Goal: Book appointment/travel/reservation

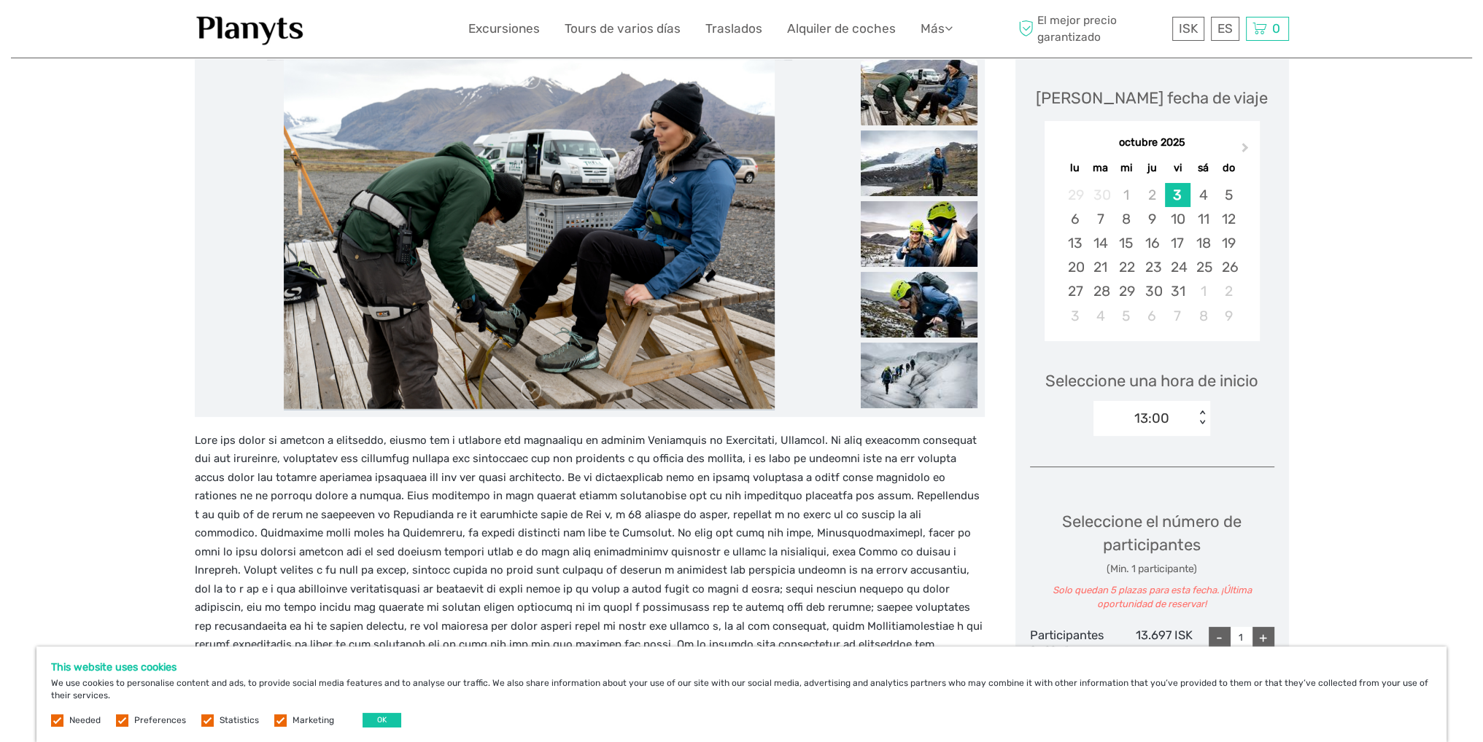
scroll to position [219, 0]
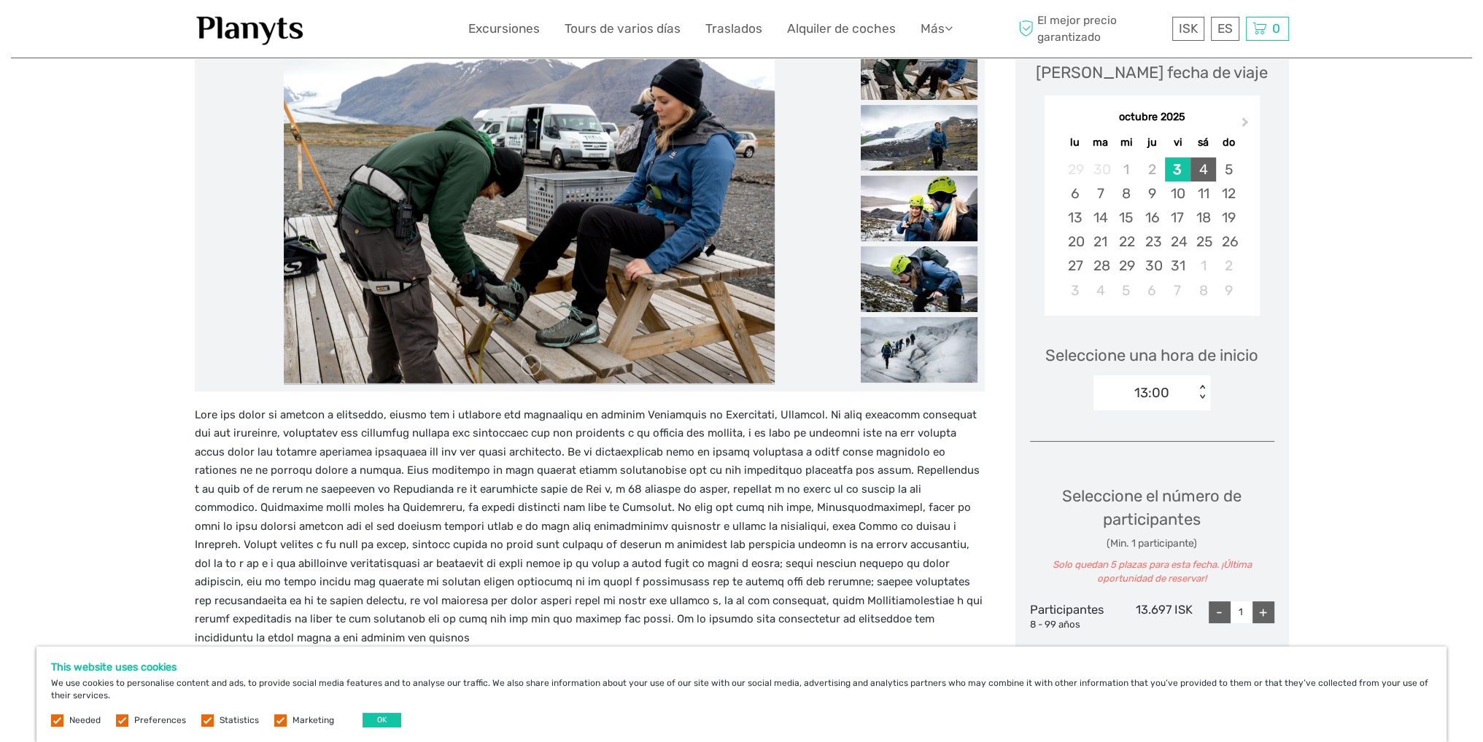
click at [1204, 165] on div "4" at bounding box center [1203, 170] width 26 height 24
click at [1200, 397] on div "< >" at bounding box center [1202, 392] width 12 height 15
click at [1173, 492] on div "14:30" at bounding box center [1151, 486] width 102 height 25
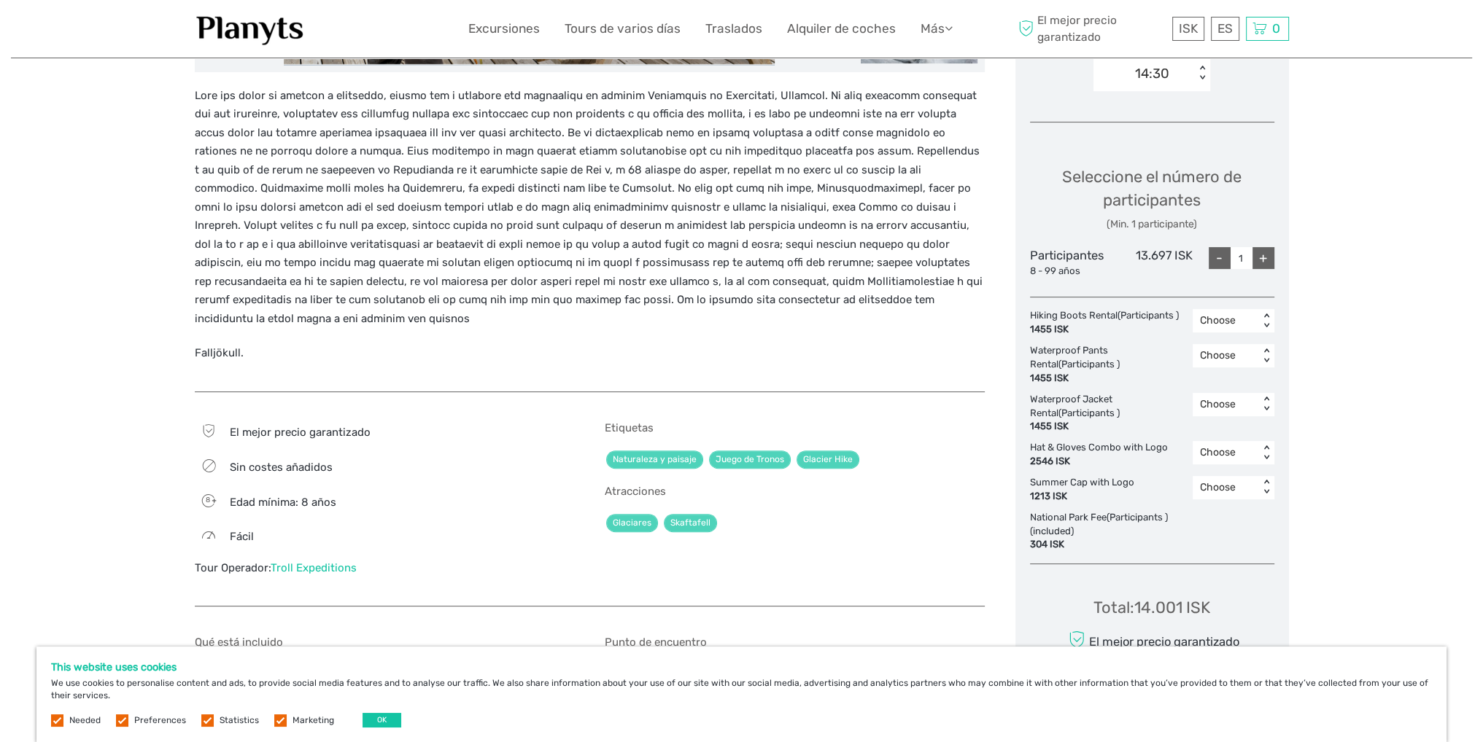
scroll to position [583, 0]
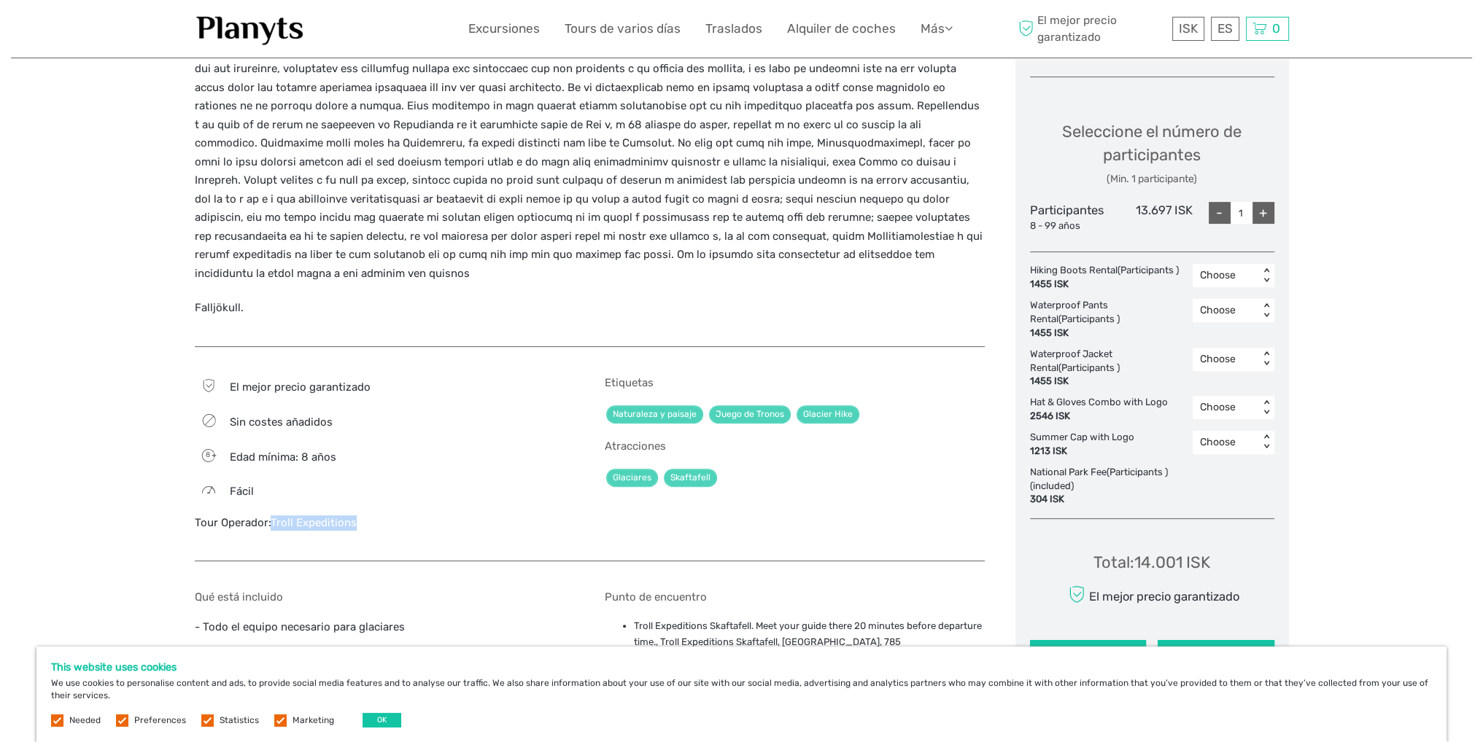
drag, startPoint x: 375, startPoint y: 506, endPoint x: 273, endPoint y: 505, distance: 102.1
click at [273, 516] on div "Tour Operador: Troll Expeditions" at bounding box center [385, 523] width 380 height 15
copy link "Troll Expeditions"
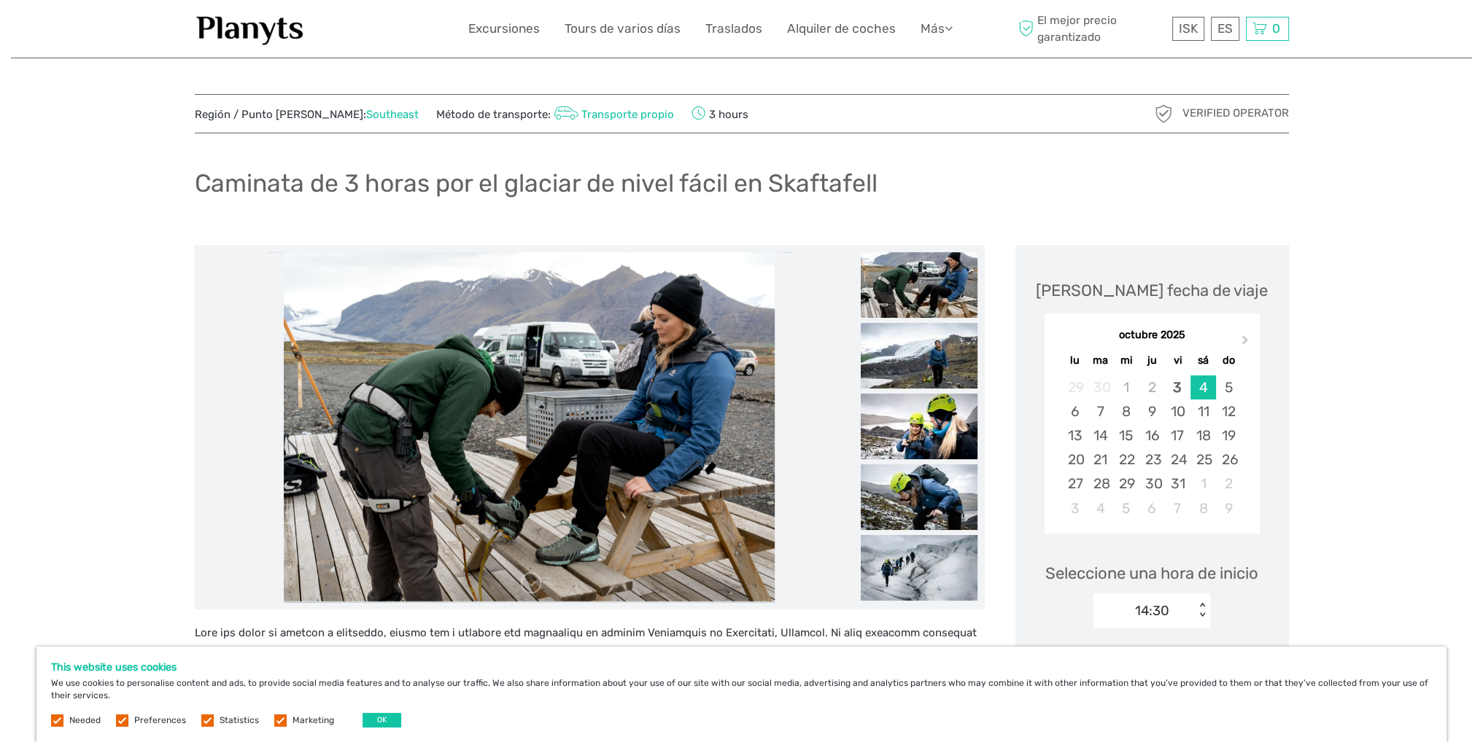
scroll to position [0, 0]
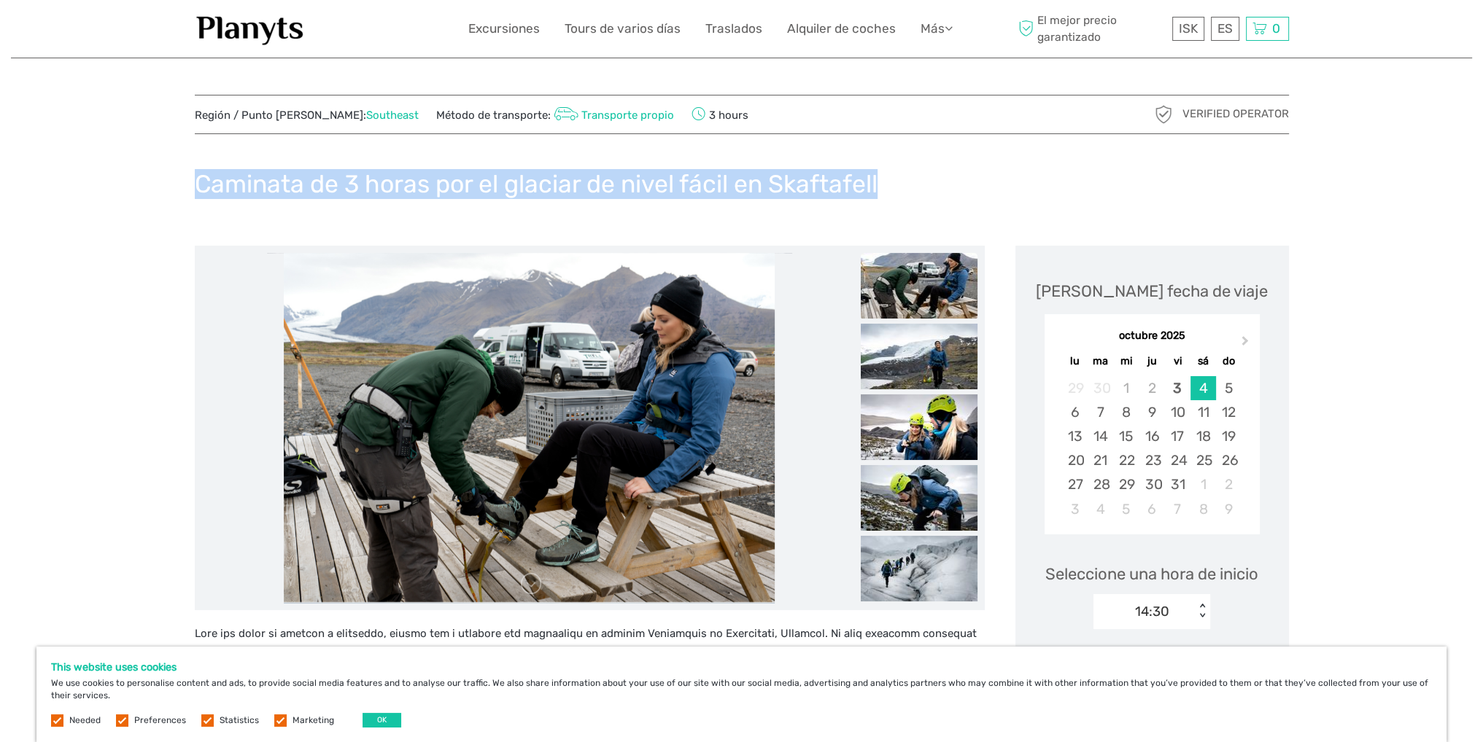
drag, startPoint x: 925, startPoint y: 171, endPoint x: 195, endPoint y: 195, distance: 730.4
click at [195, 195] on div "Caminata de 3 horas por el glaciar de nivel fácil en Skaftafell" at bounding box center [742, 189] width 1094 height 53
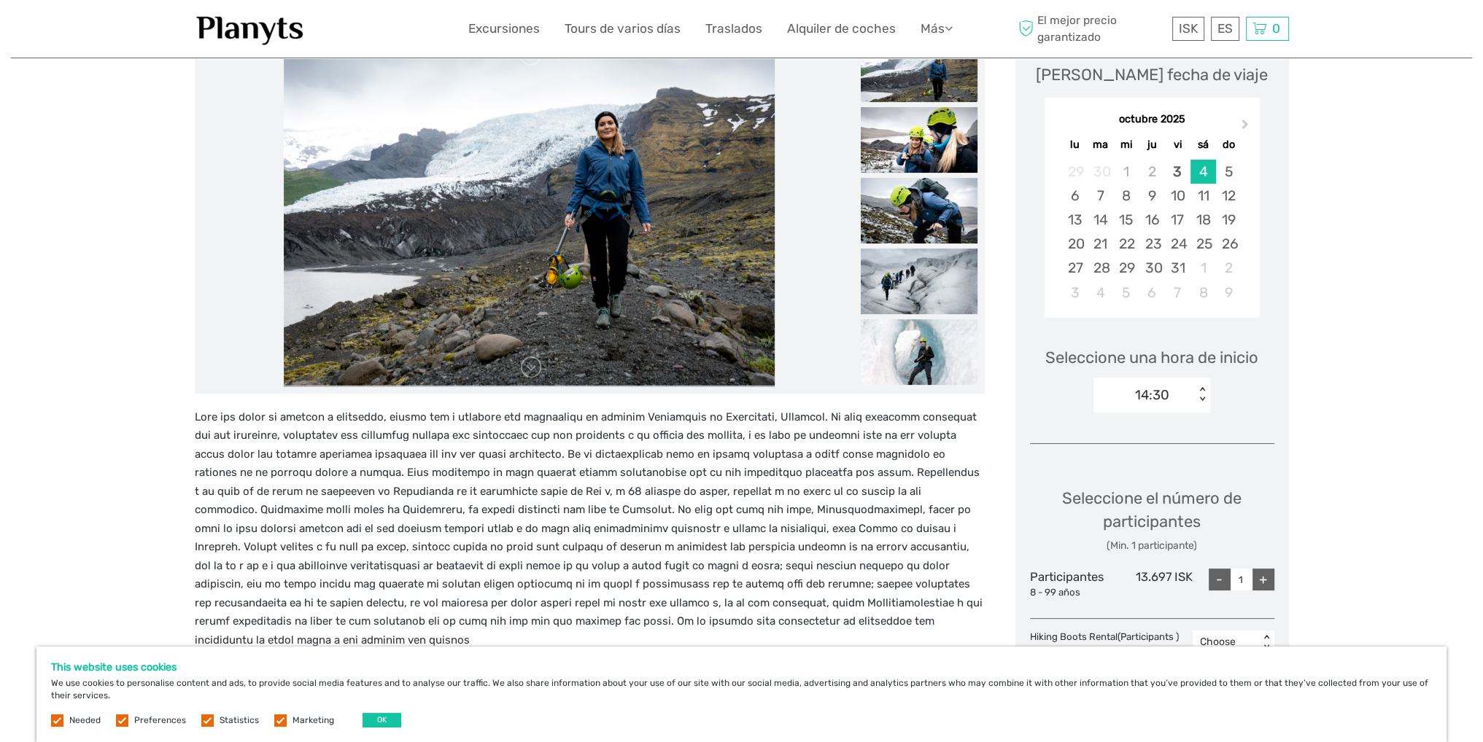
scroll to position [219, 0]
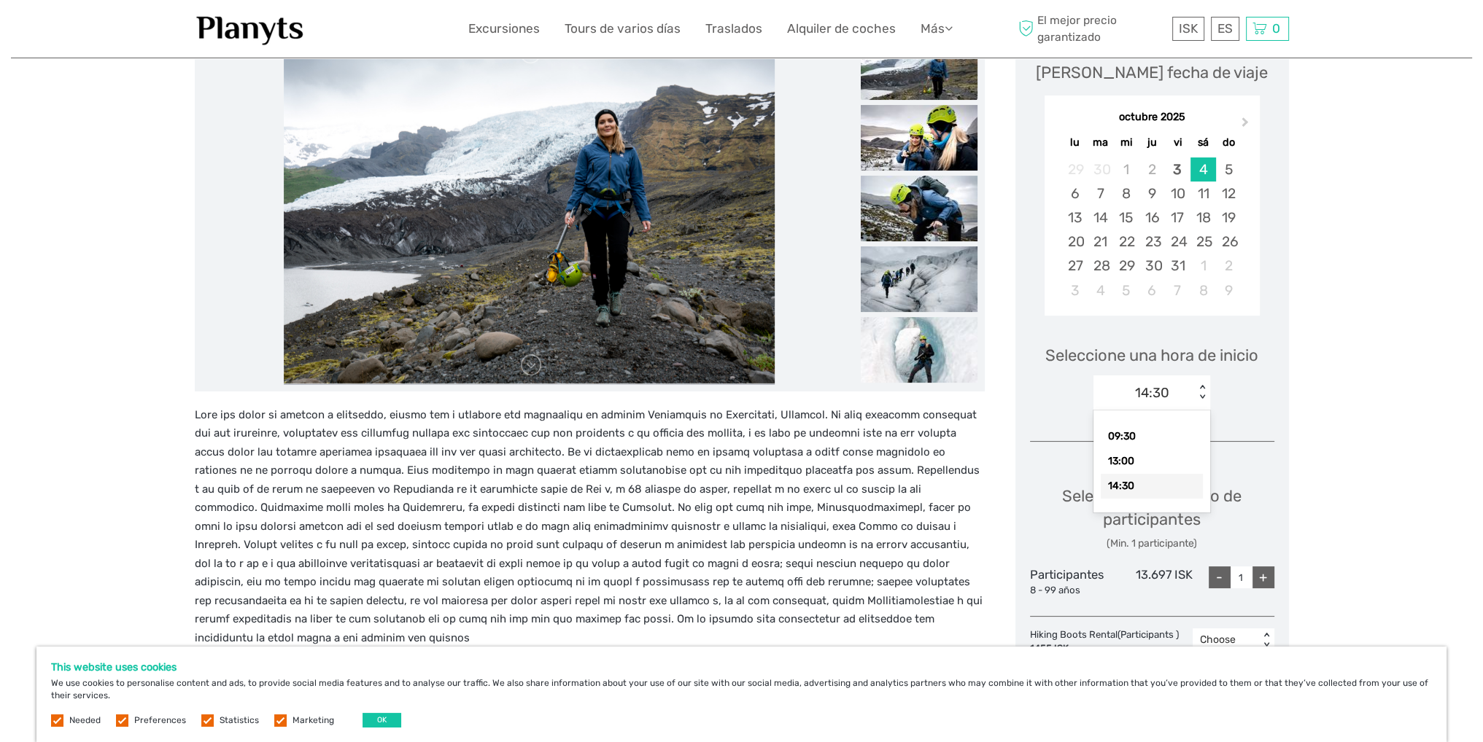
click at [1200, 392] on div "< >" at bounding box center [1202, 392] width 12 height 15
click at [1228, 176] on div "5" at bounding box center [1229, 170] width 26 height 24
click at [1195, 398] on div "09:30 < >" at bounding box center [1151, 393] width 117 height 35
click at [1208, 176] on div "4" at bounding box center [1203, 170] width 26 height 24
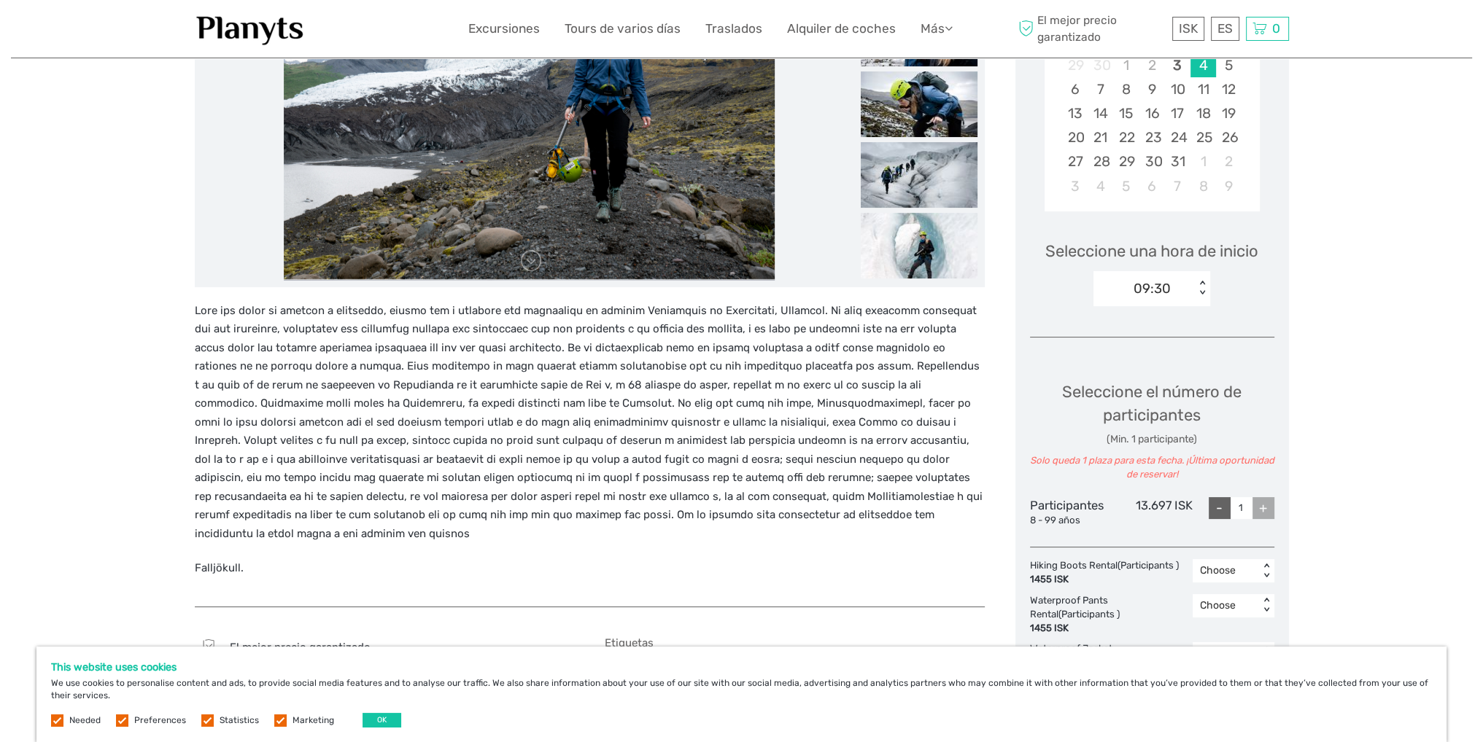
scroll to position [365, 0]
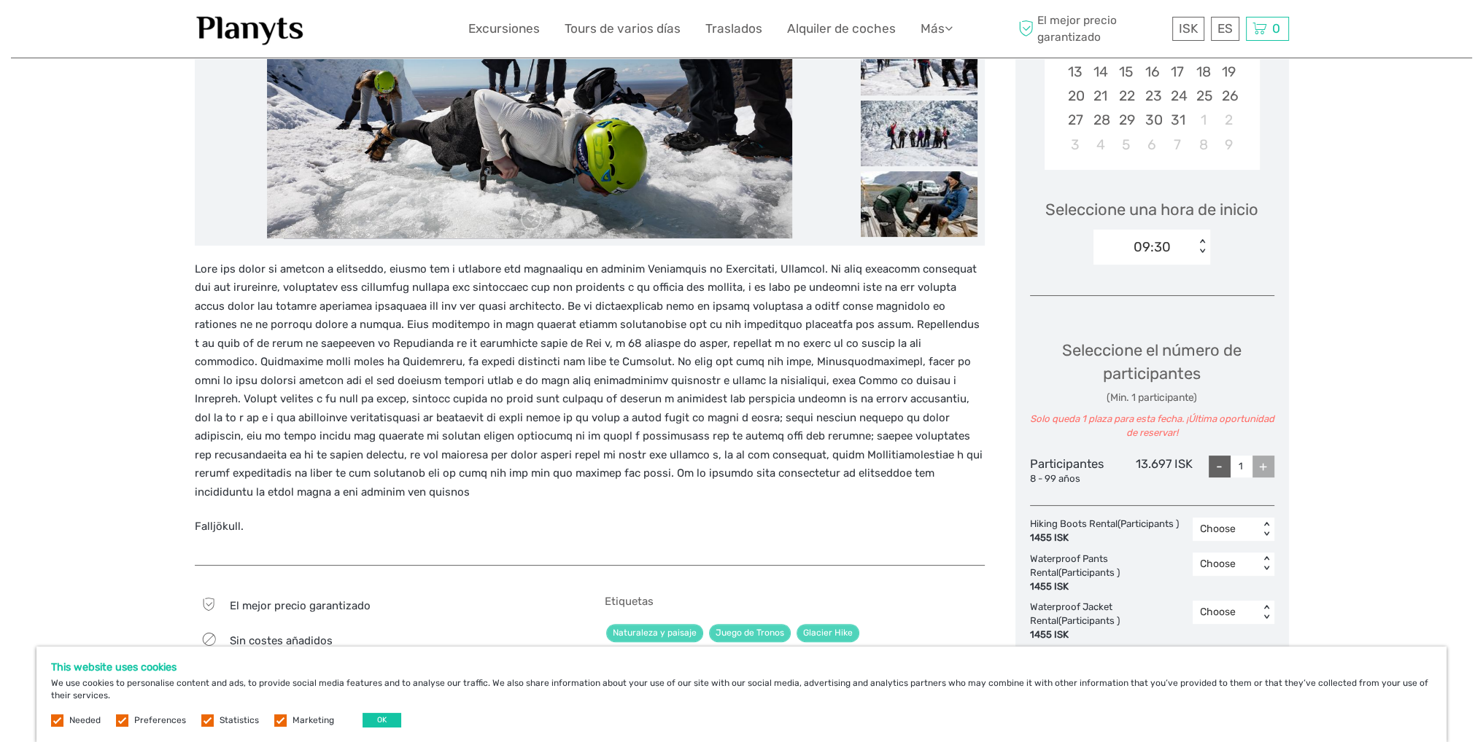
click at [437, 225] on img at bounding box center [529, 63] width 525 height 350
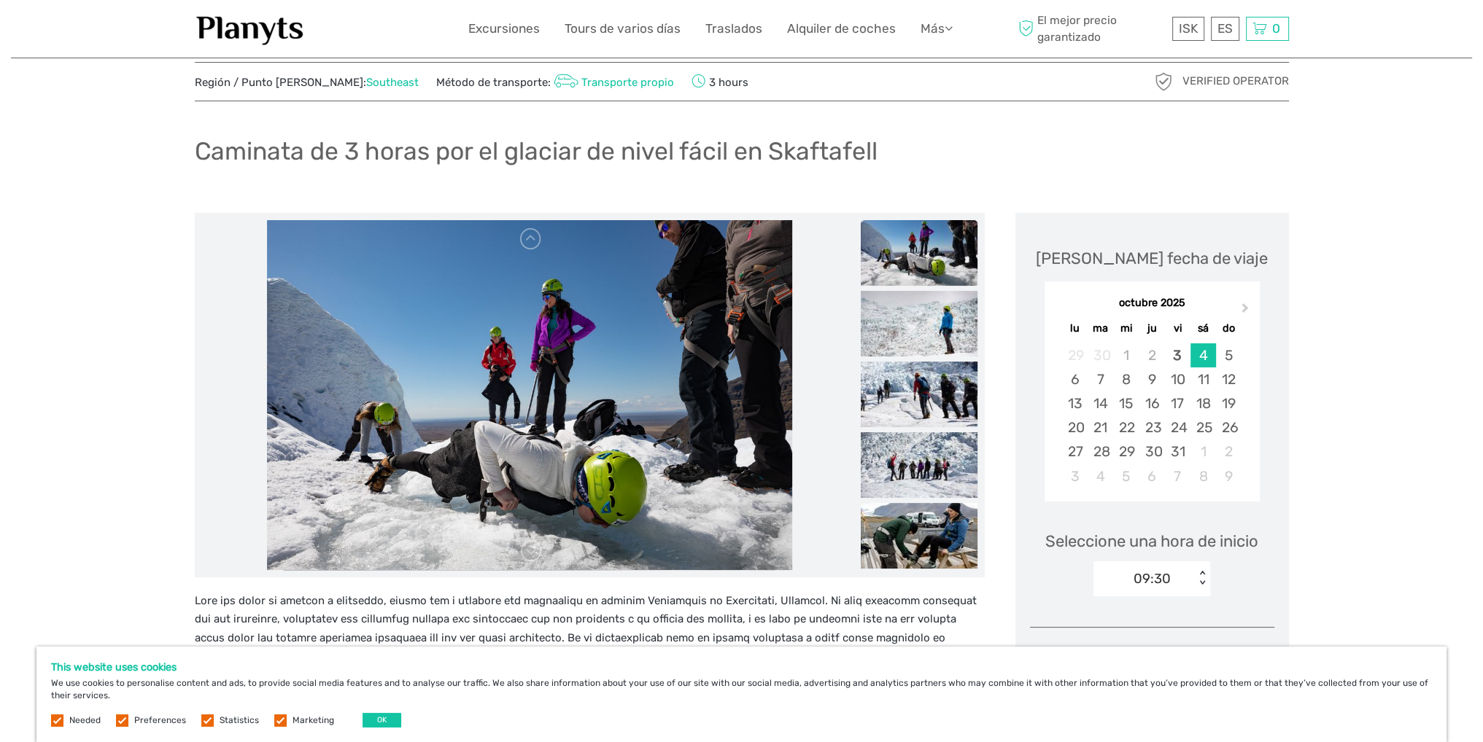
scroll to position [73, 0]
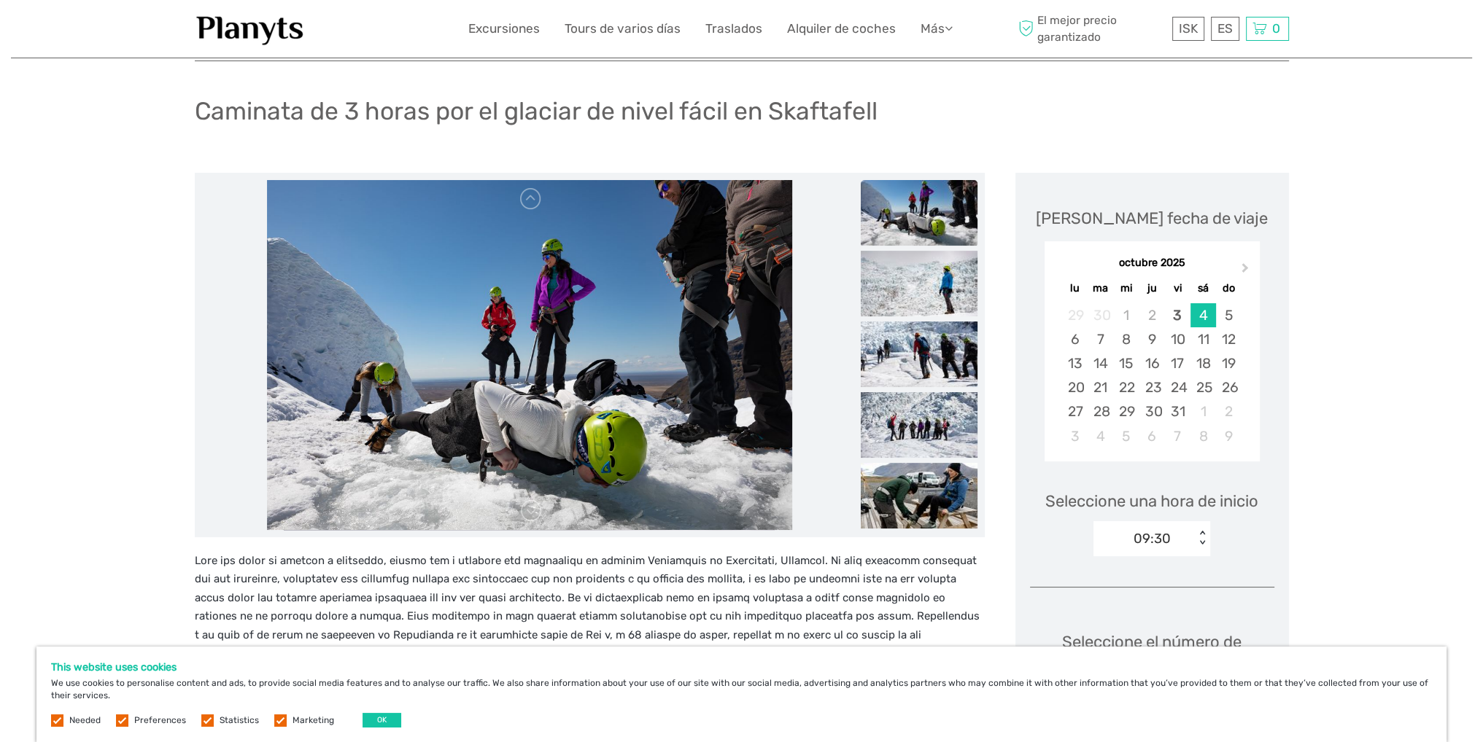
click at [831, 131] on div "Caminata de 3 horas por el glaciar de nivel fácil en Skaftafell" at bounding box center [742, 116] width 1094 height 53
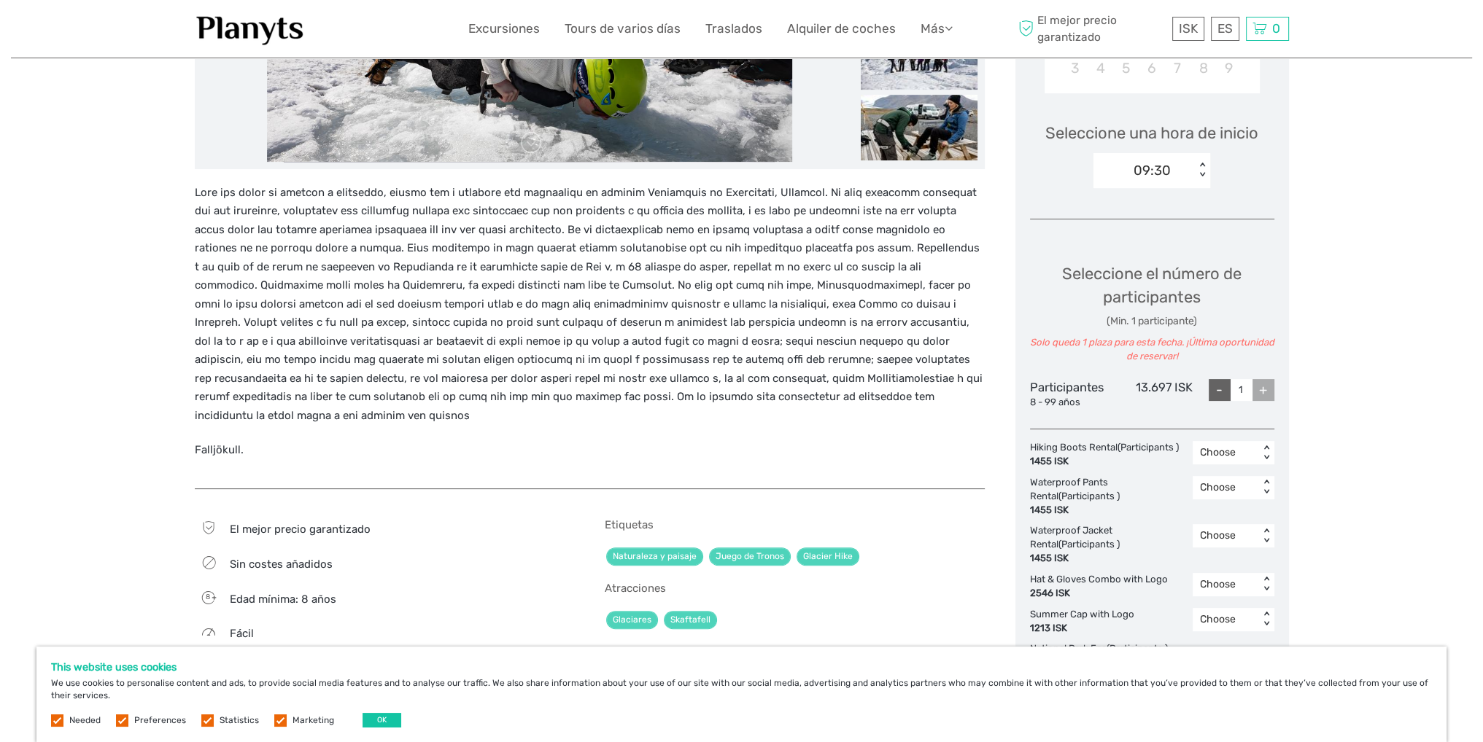
scroll to position [438, 0]
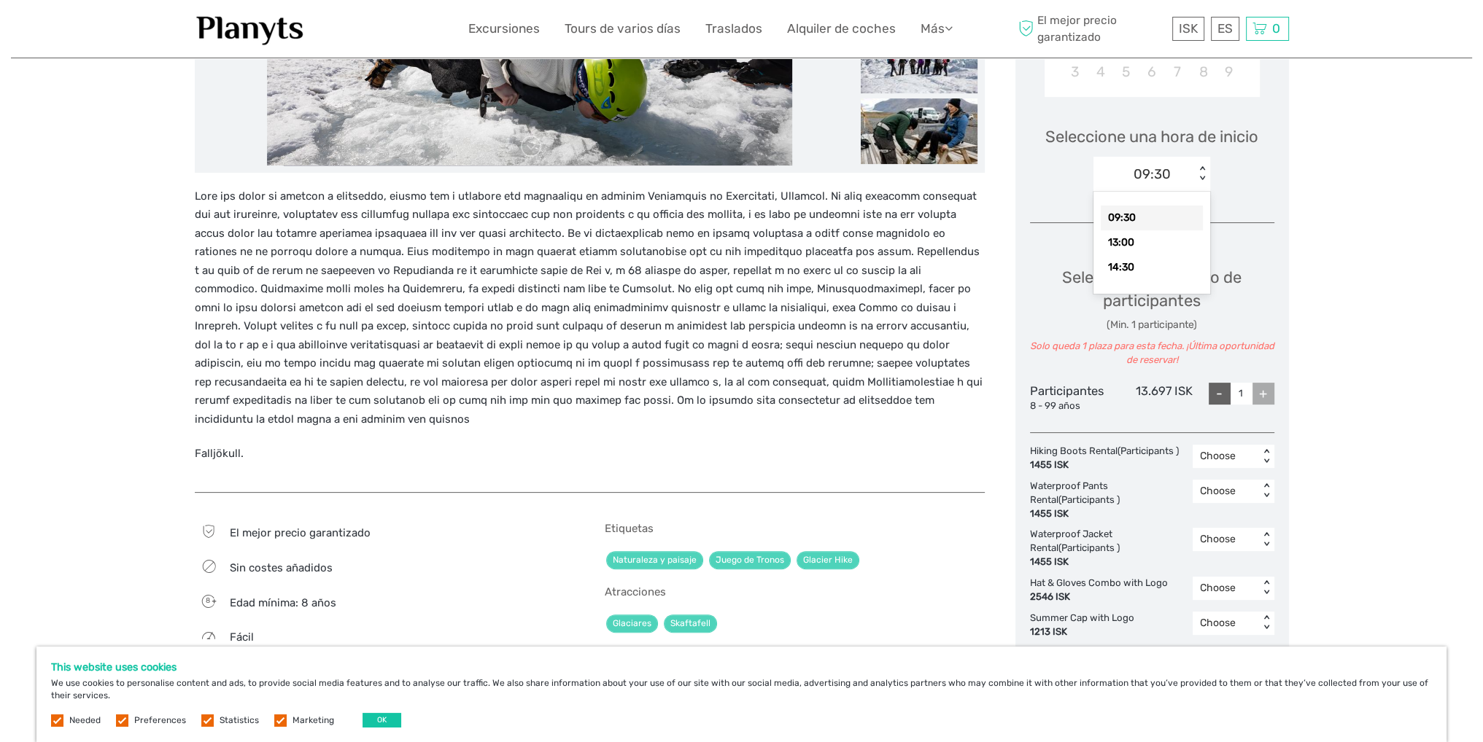
click at [1181, 185] on div "09:30" at bounding box center [1143, 174] width 101 height 22
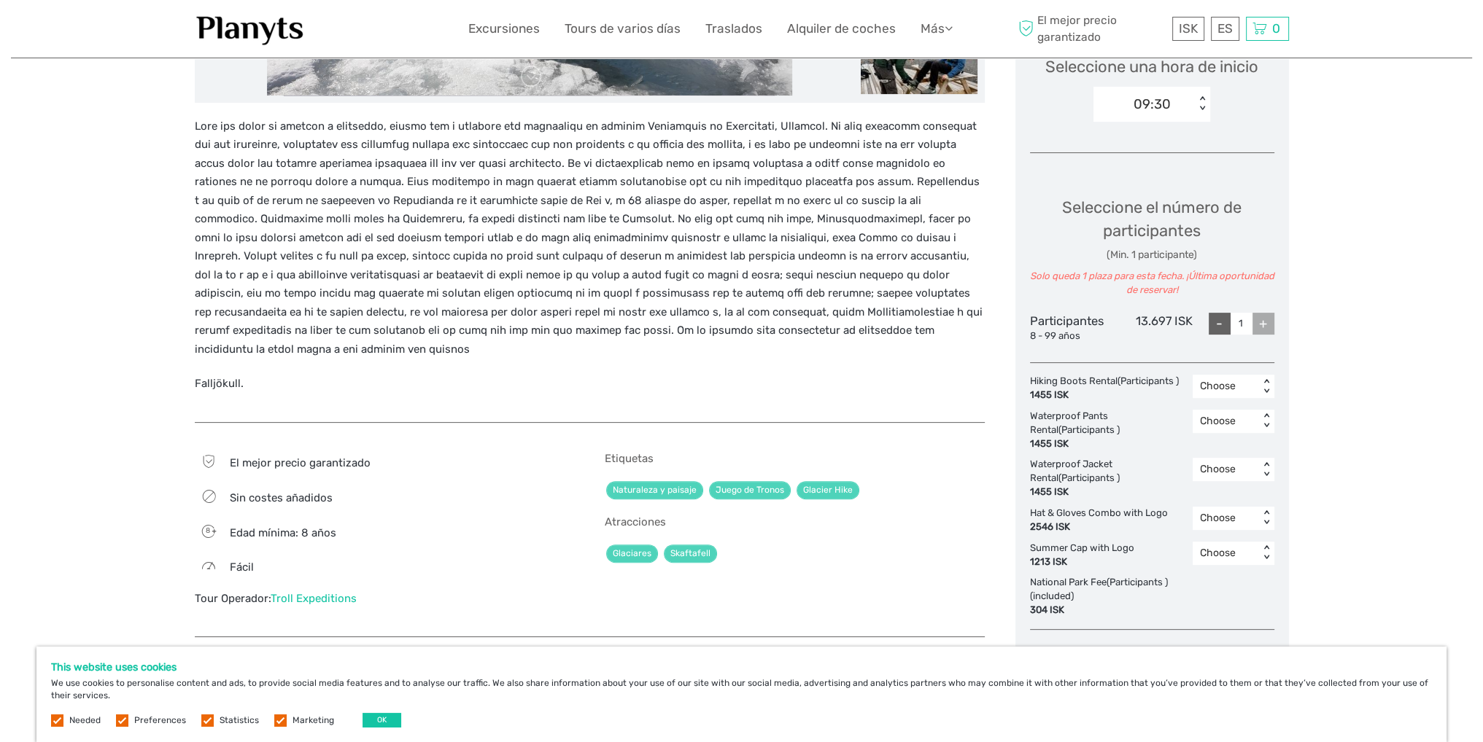
scroll to position [510, 0]
